Goal: Information Seeking & Learning: Learn about a topic

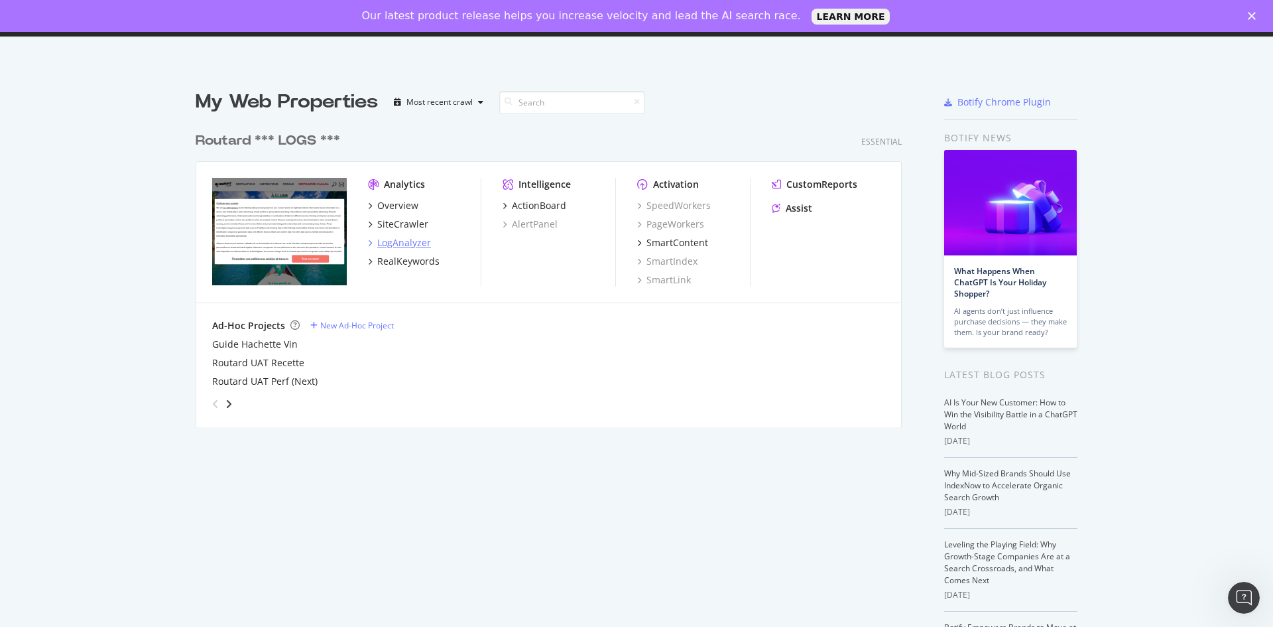
click at [404, 242] on div "LogAnalyzer" at bounding box center [404, 242] width 54 height 13
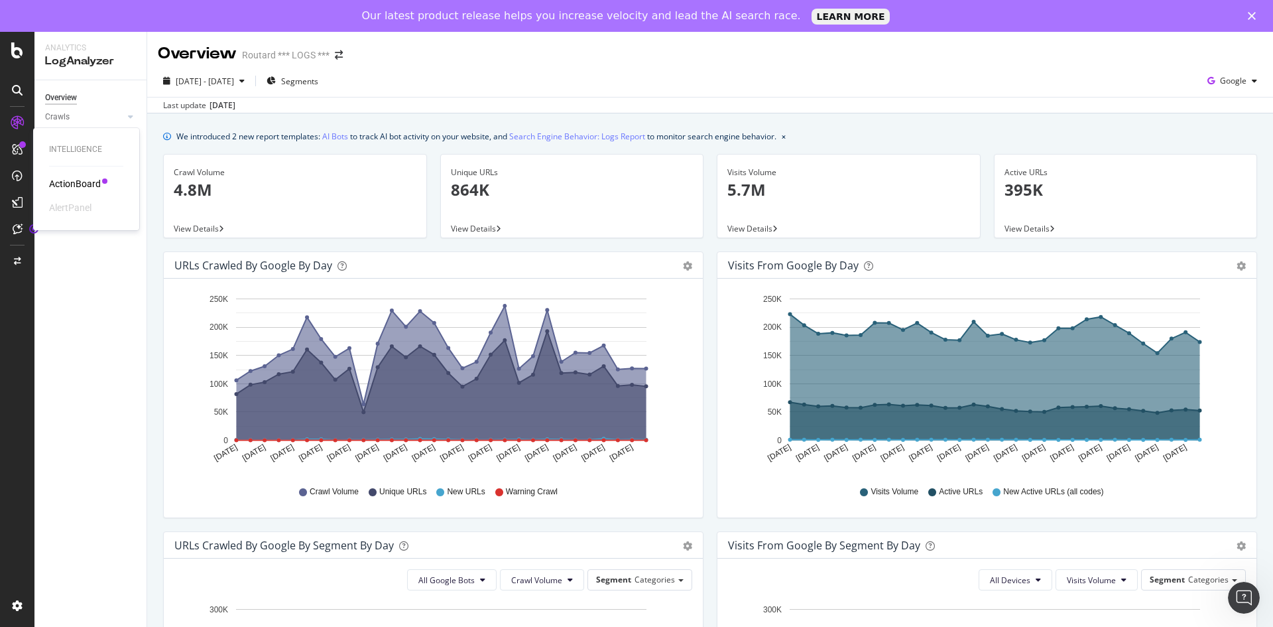
drag, startPoint x: 72, startPoint y: 184, endPoint x: 98, endPoint y: 191, distance: 26.7
click at [72, 185] on div "ActionBoard" at bounding box center [75, 183] width 52 height 13
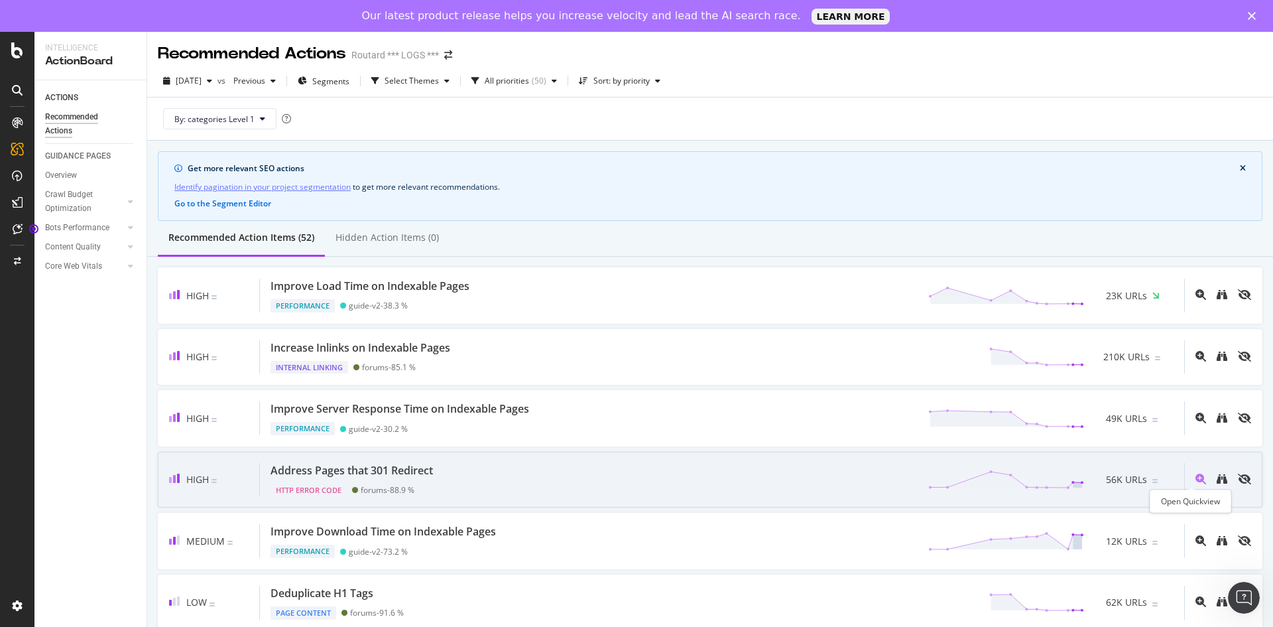
click at [1195, 475] on icon "magnifying-glass-plus" at bounding box center [1200, 478] width 11 height 11
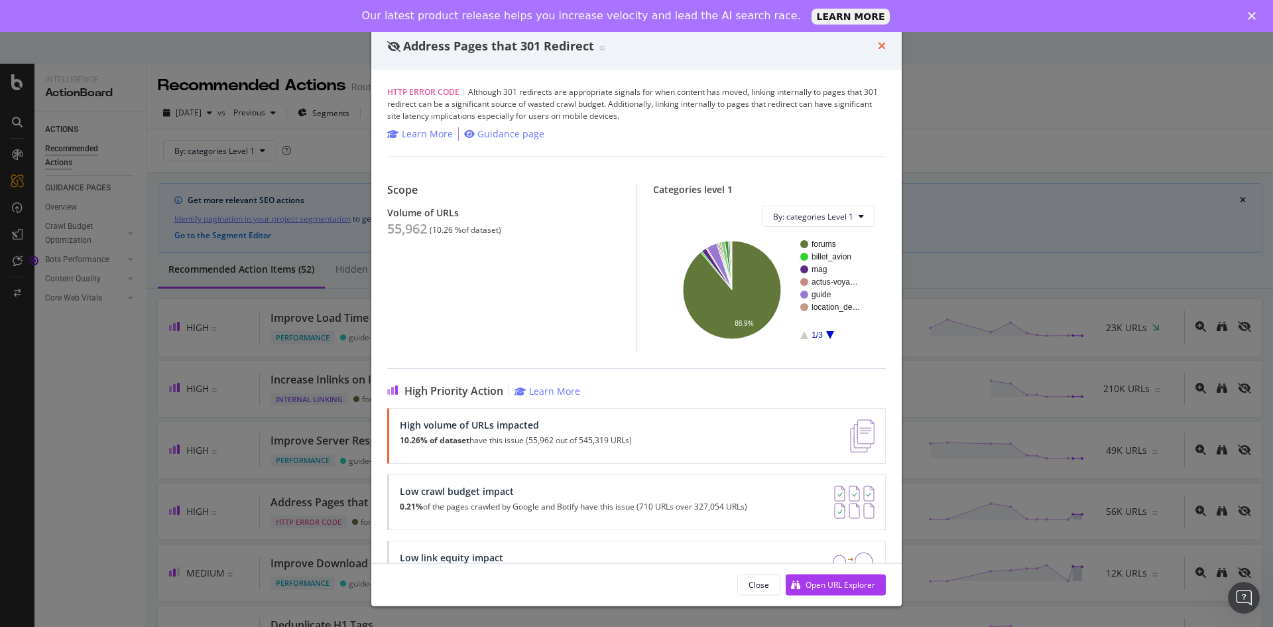
click at [881, 44] on icon "times" at bounding box center [882, 45] width 8 height 11
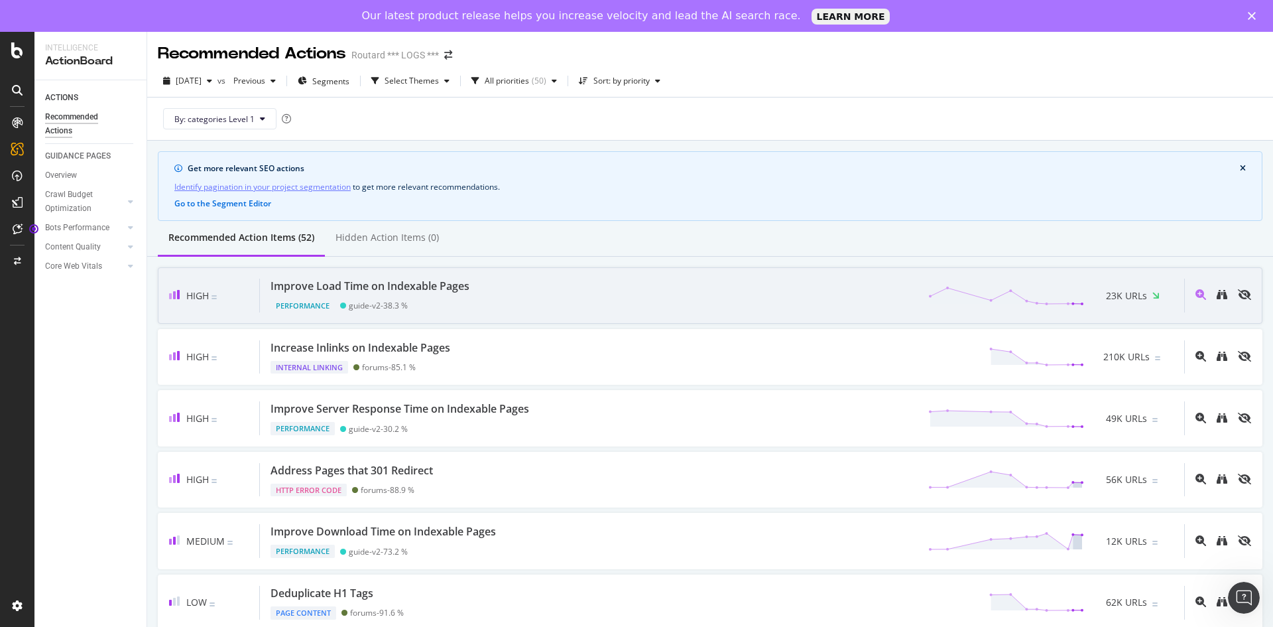
click at [548, 291] on div "Improve Load Time on Indexable Pages Performance guide-v2 - 38.3 % 23K URLs" at bounding box center [722, 295] width 924 height 34
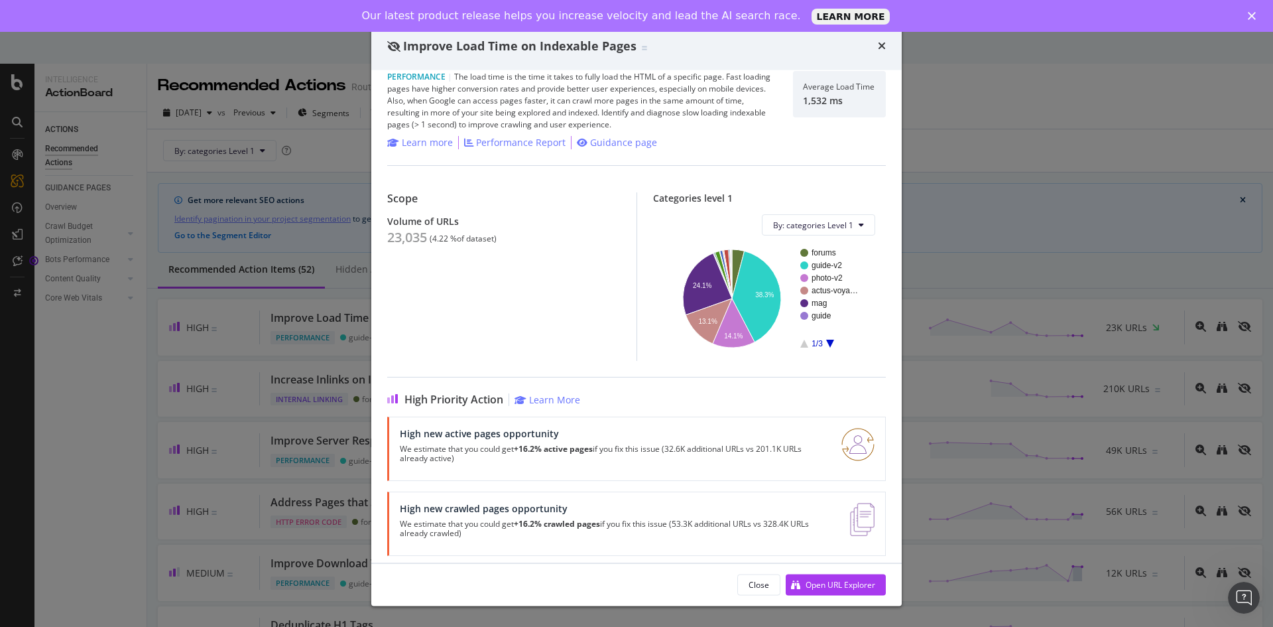
scroll to position [24, 0]
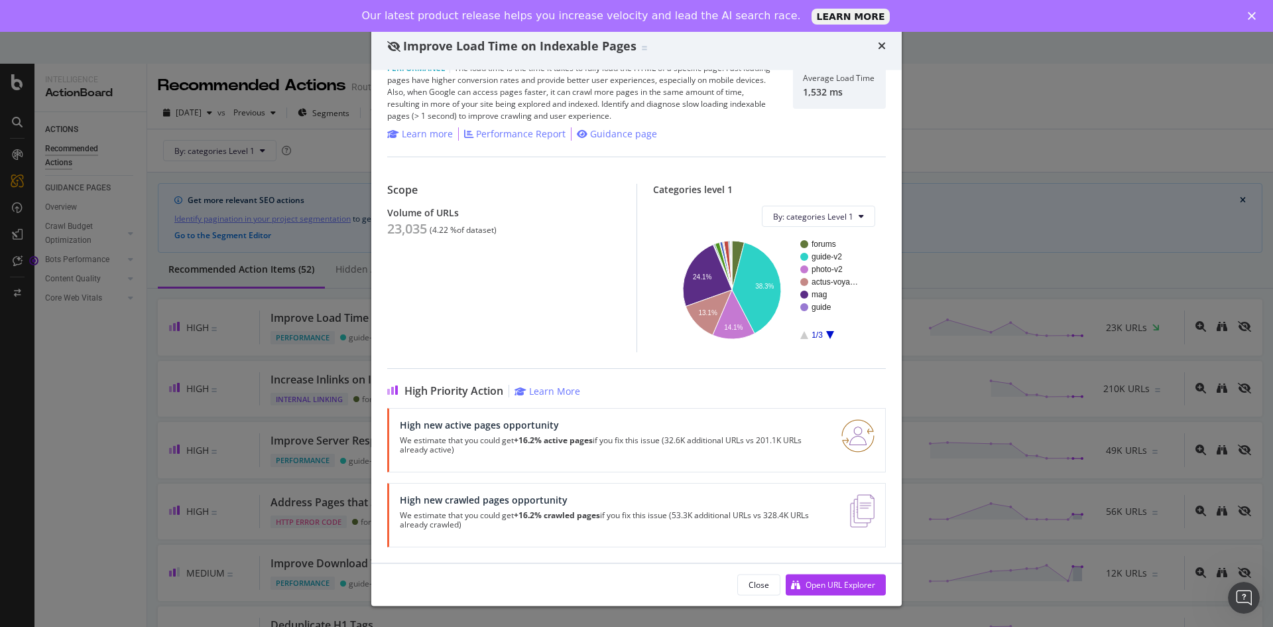
drag, startPoint x: 883, startPoint y: 43, endPoint x: 806, endPoint y: 184, distance: 161.1
click at [883, 43] on icon "times" at bounding box center [882, 45] width 8 height 11
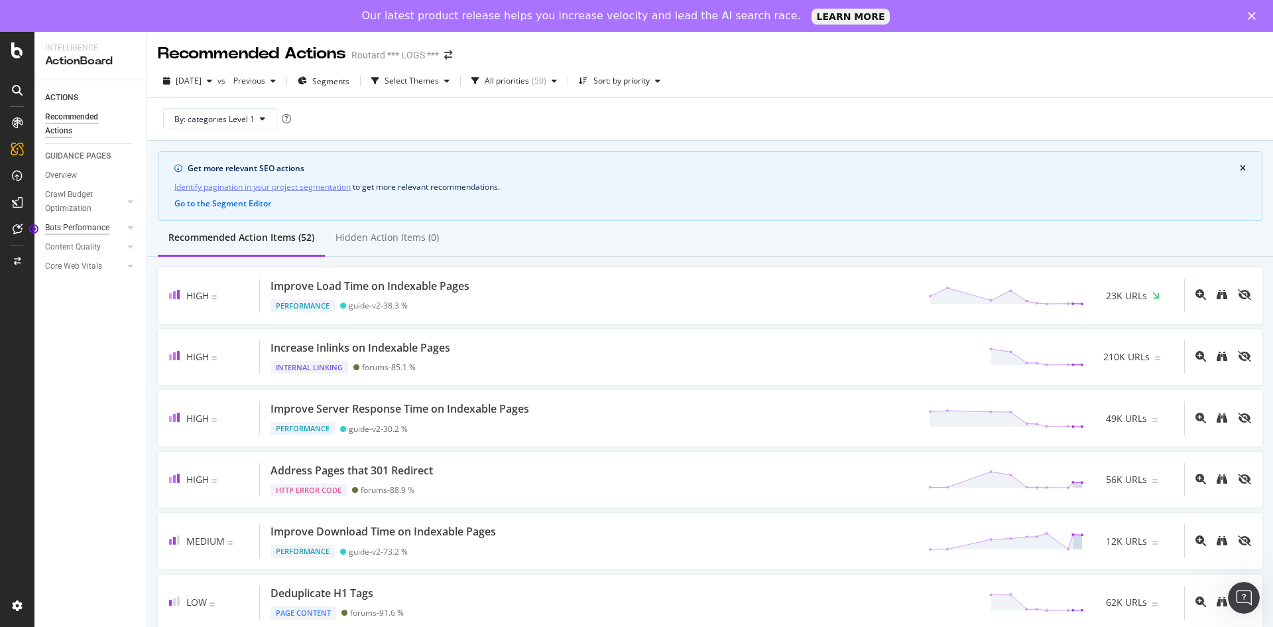
click at [64, 228] on div "Bots Performance" at bounding box center [77, 228] width 64 height 14
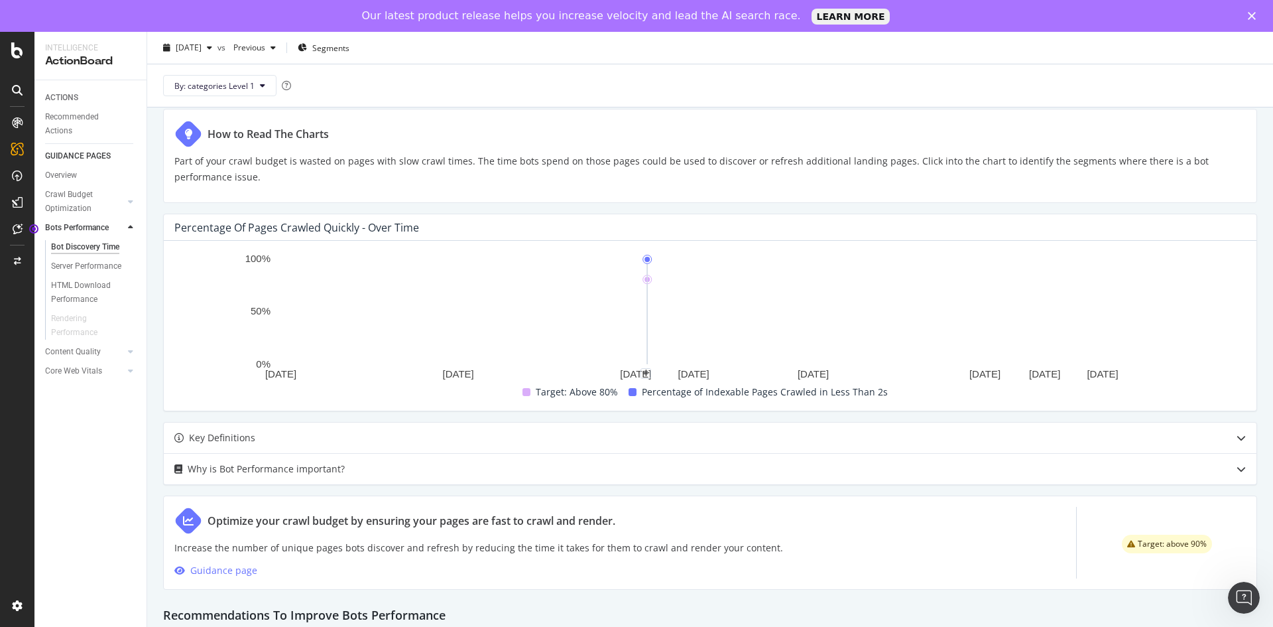
scroll to position [464, 0]
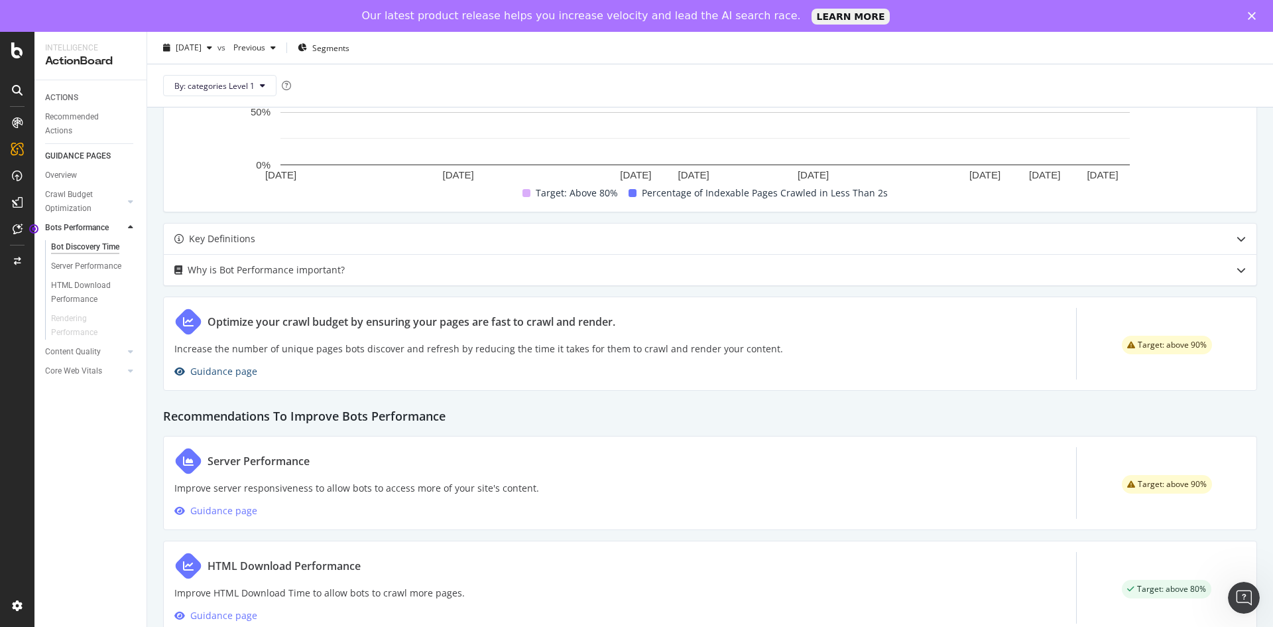
click at [226, 375] on div "Guidance page" at bounding box center [223, 371] width 67 height 16
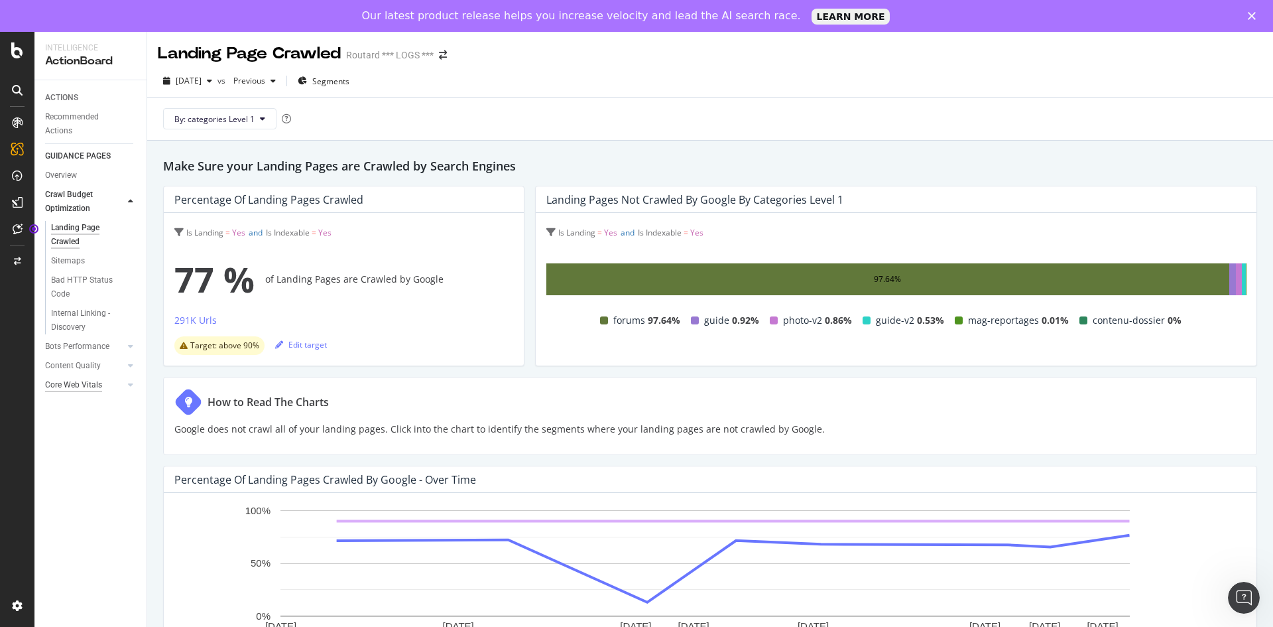
click at [70, 389] on div "Core Web Vitals" at bounding box center [73, 385] width 57 height 14
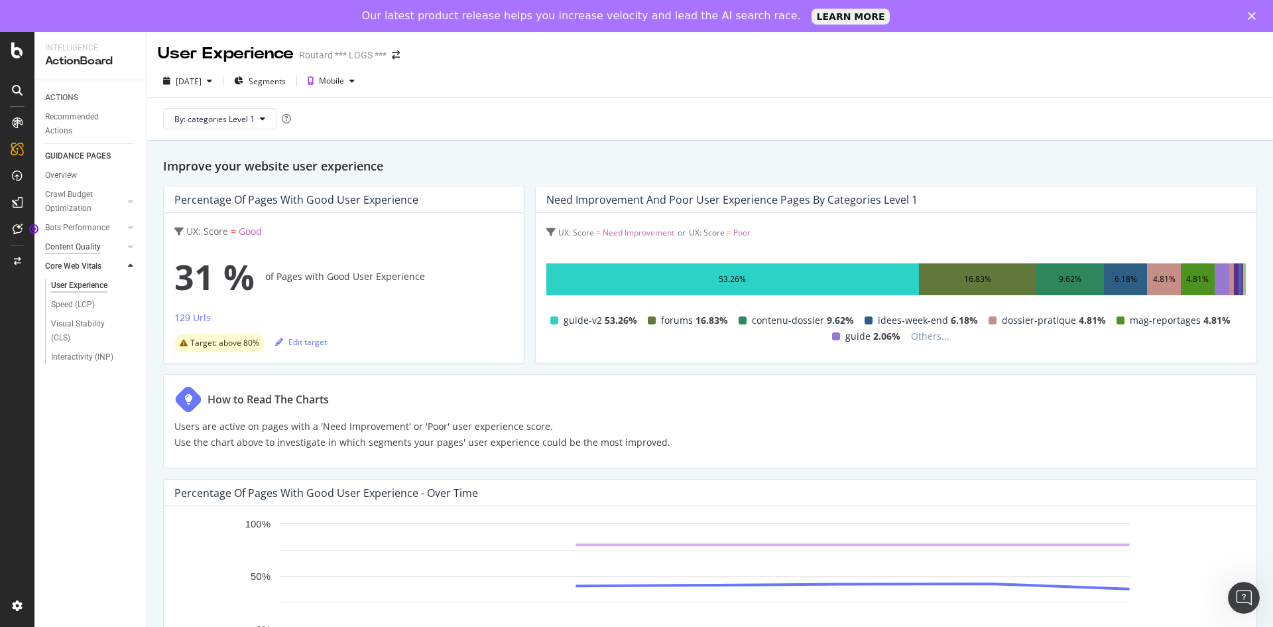
click at [64, 246] on div "Content Quality" at bounding box center [73, 247] width 56 height 14
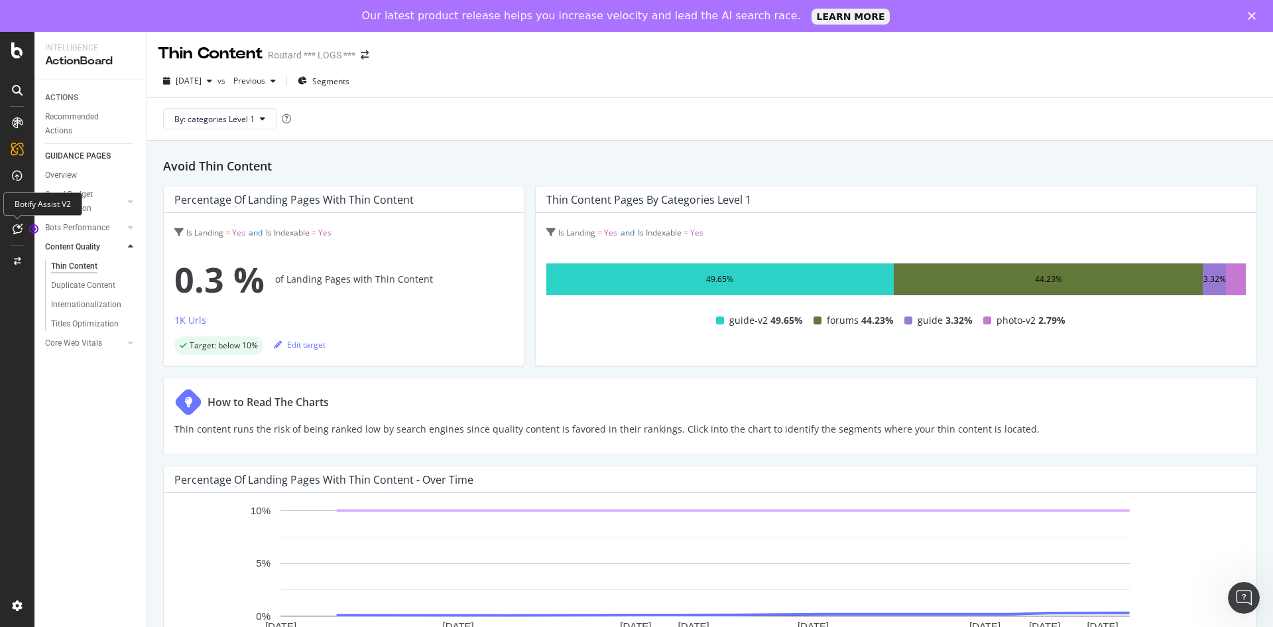
click at [15, 230] on icon at bounding box center [18, 228] width 10 height 11
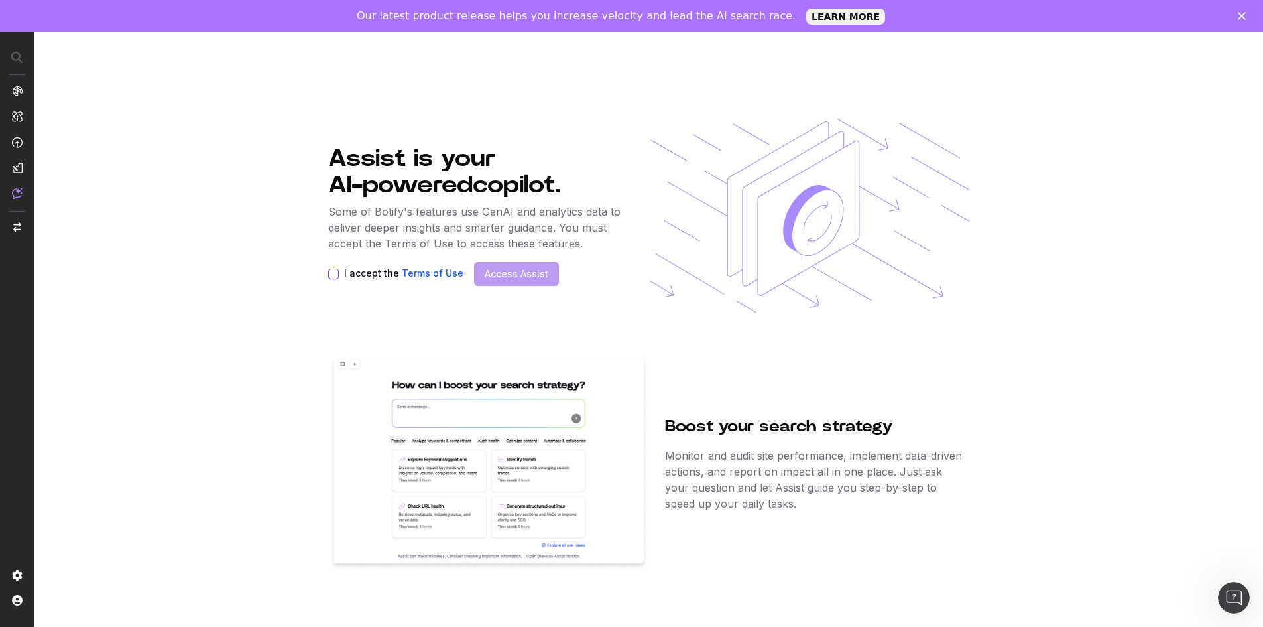
click at [414, 272] on link "Terms of Use" at bounding box center [433, 272] width 62 height 11
